Goal: Transaction & Acquisition: Book appointment/travel/reservation

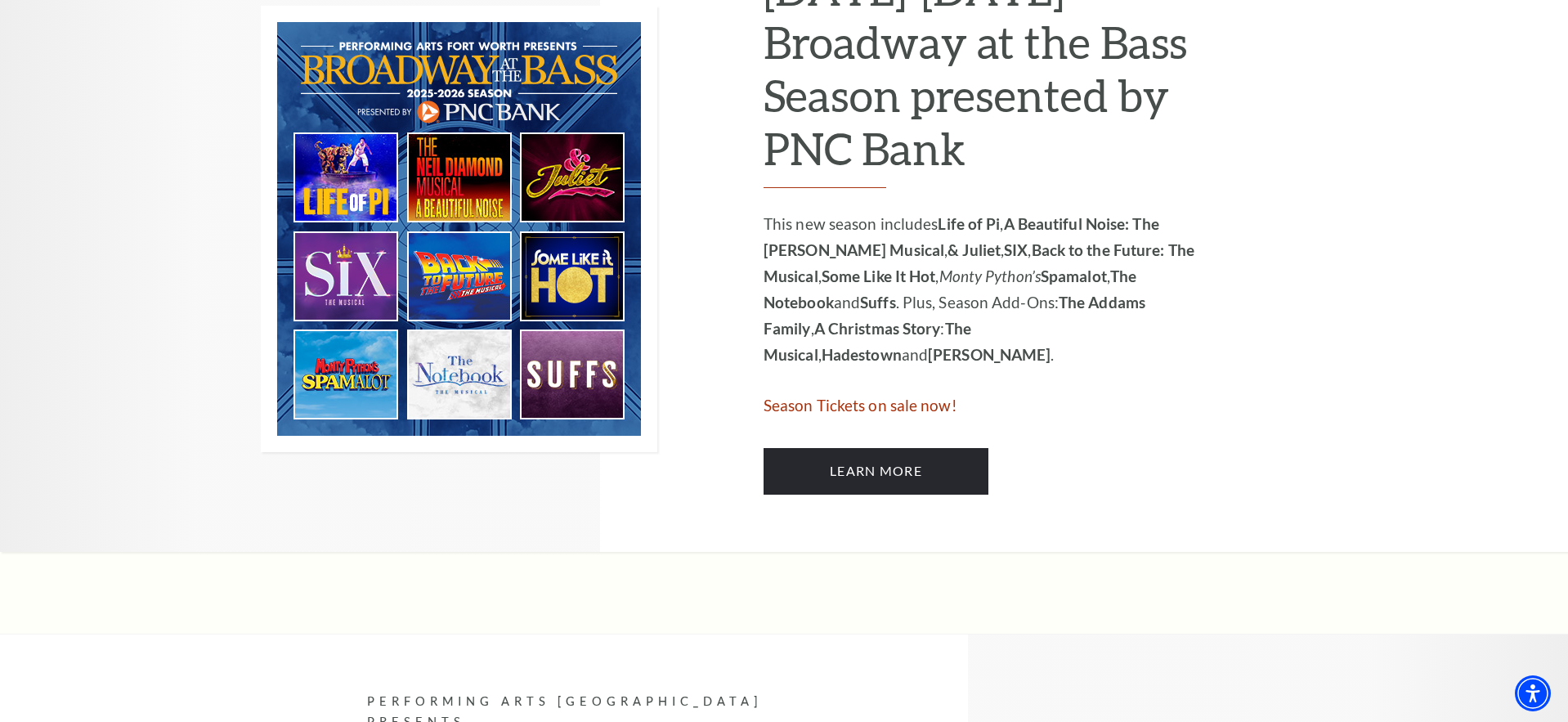
scroll to position [901, 0]
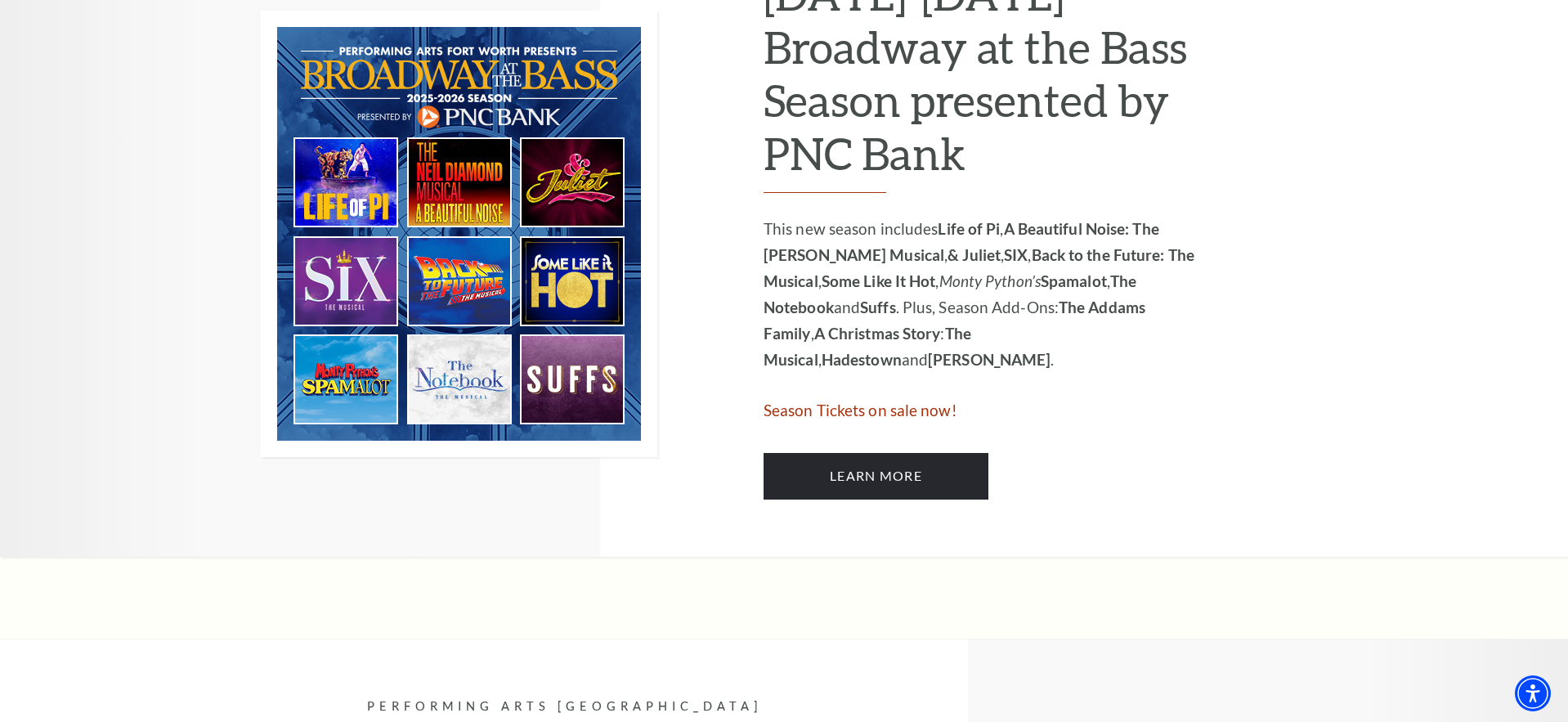
click at [464, 193] on img at bounding box center [459, 234] width 397 height 447
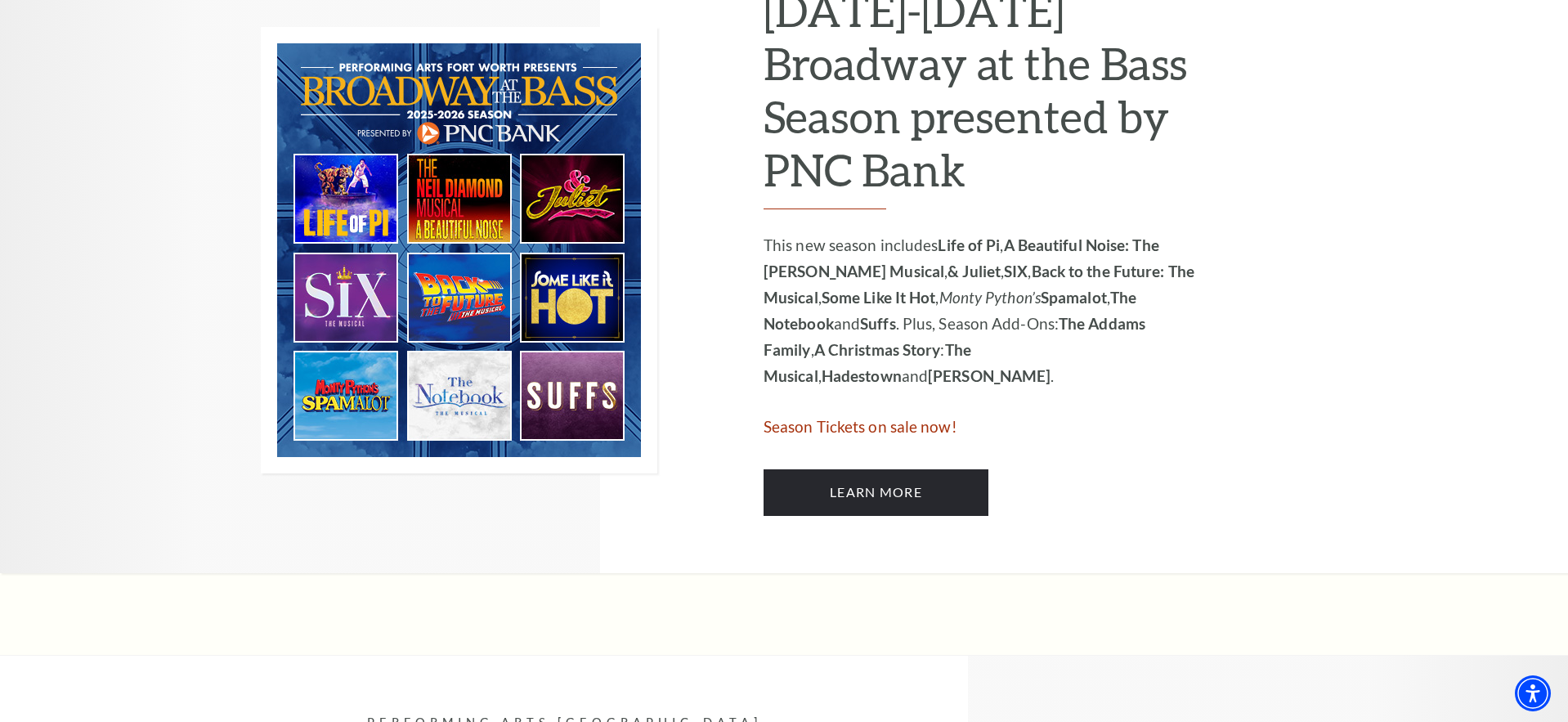
scroll to position [882, 0]
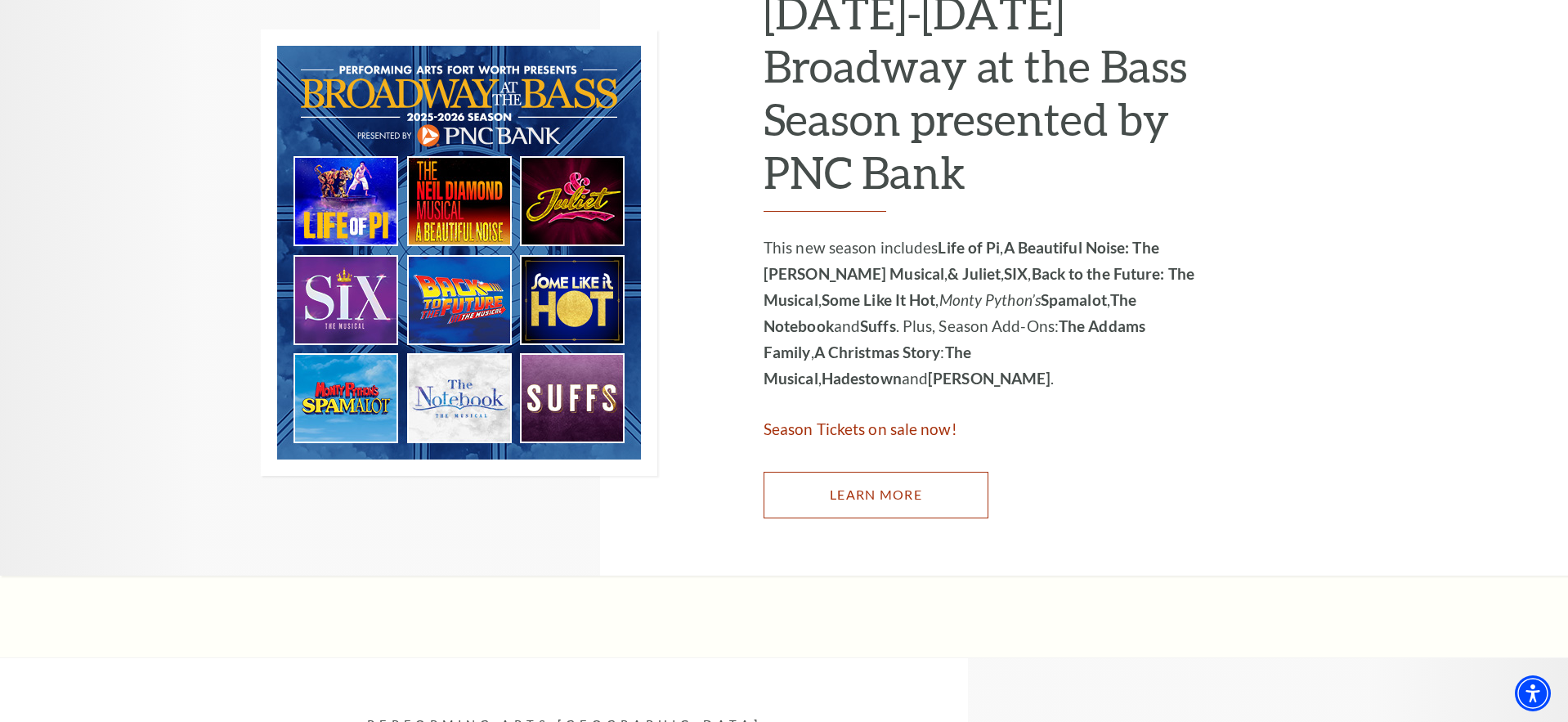
click at [903, 491] on link "Learn More" at bounding box center [876, 494] width 225 height 46
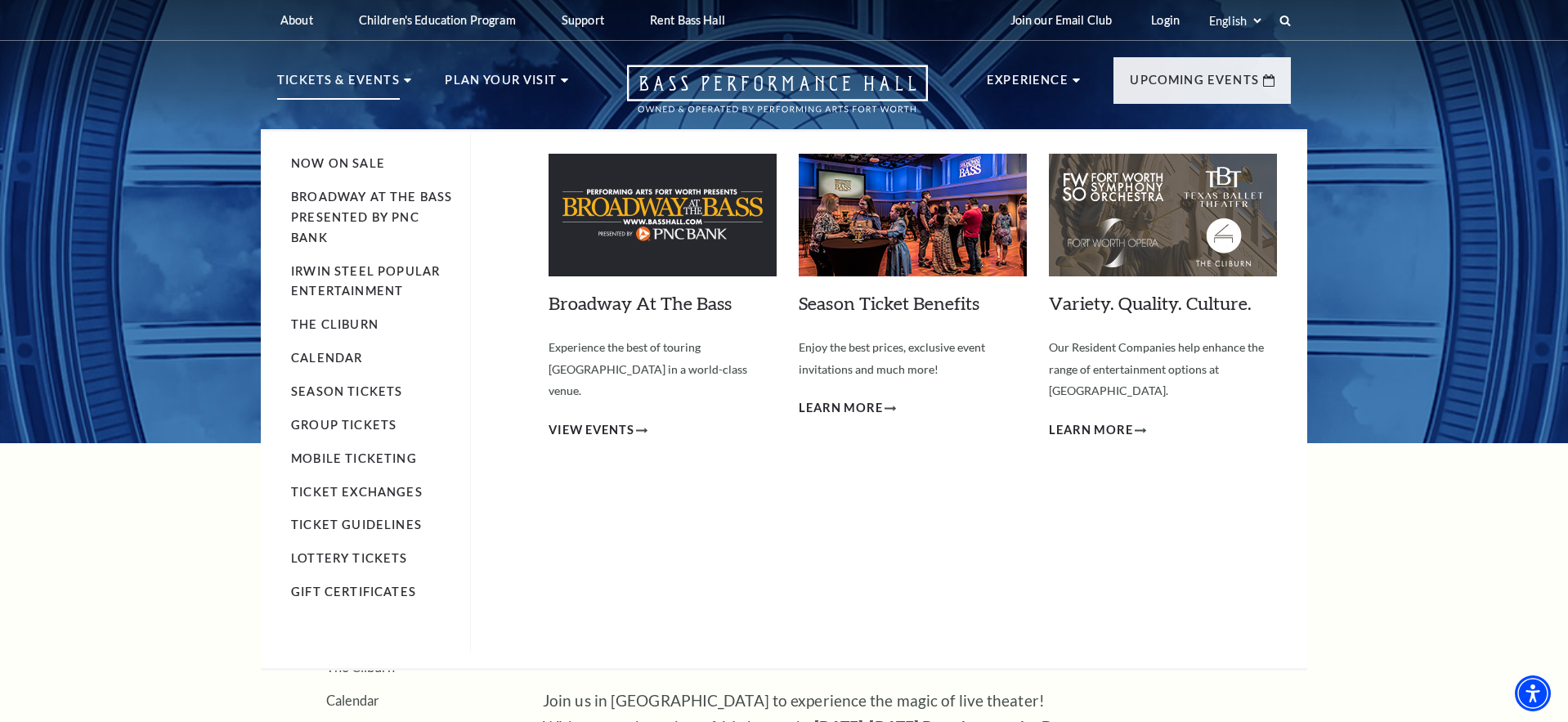
scroll to position [2, 0]
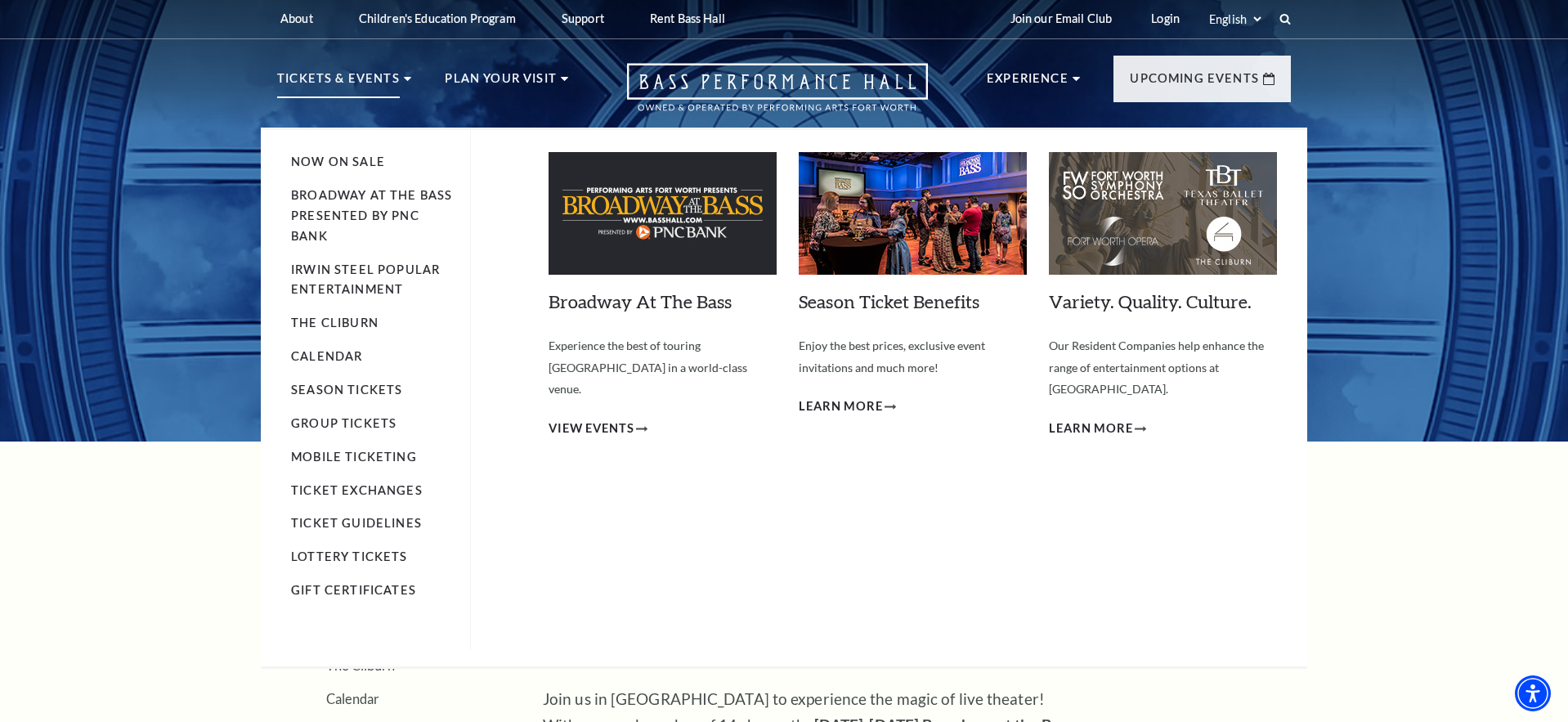
click at [405, 83] on li "Tickets & Events Now On Sale Broadway At The Bass presented by PNC Bank [PERSON…" at bounding box center [345, 98] width 134 height 59
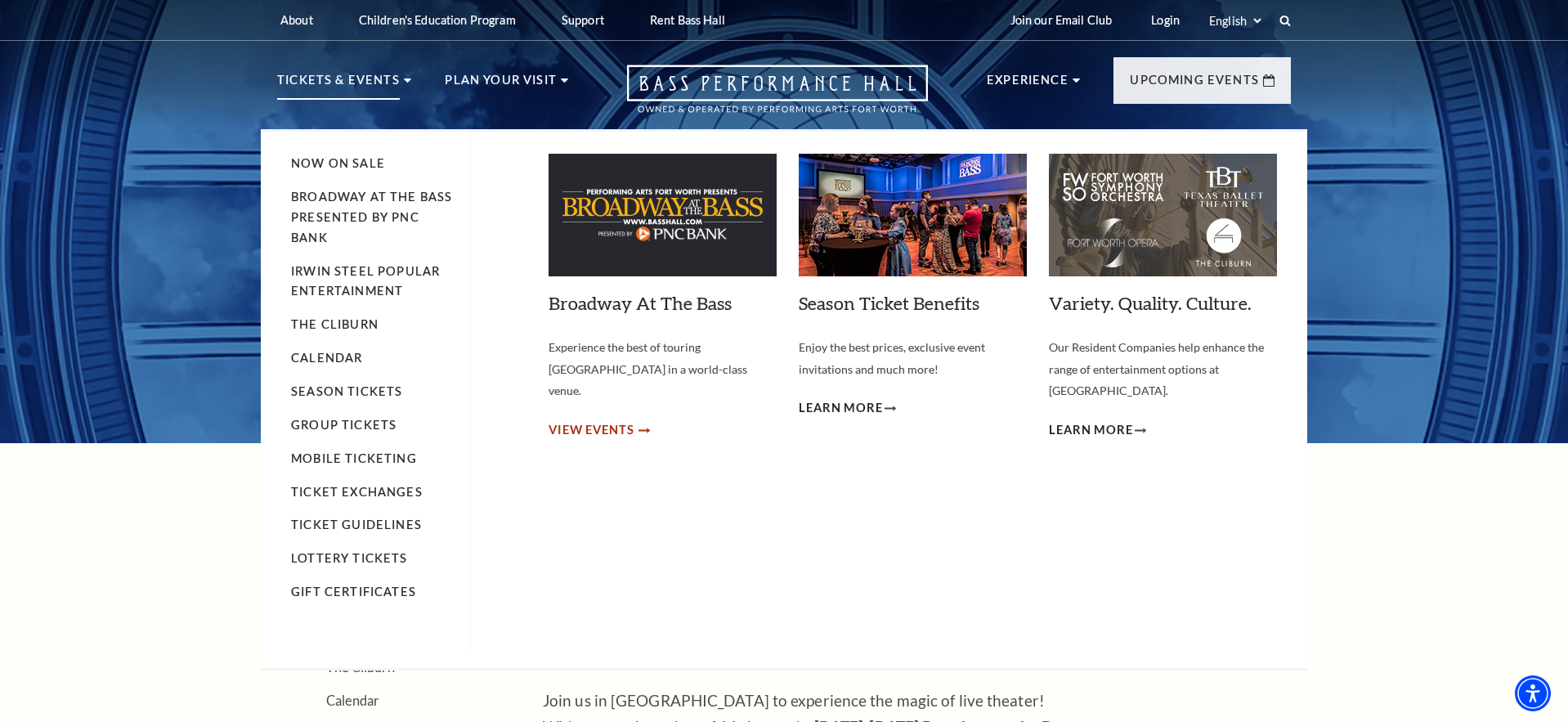
click at [620, 421] on span "View Events" at bounding box center [591, 431] width 86 height 21
